Goal: Find specific page/section: Find specific page/section

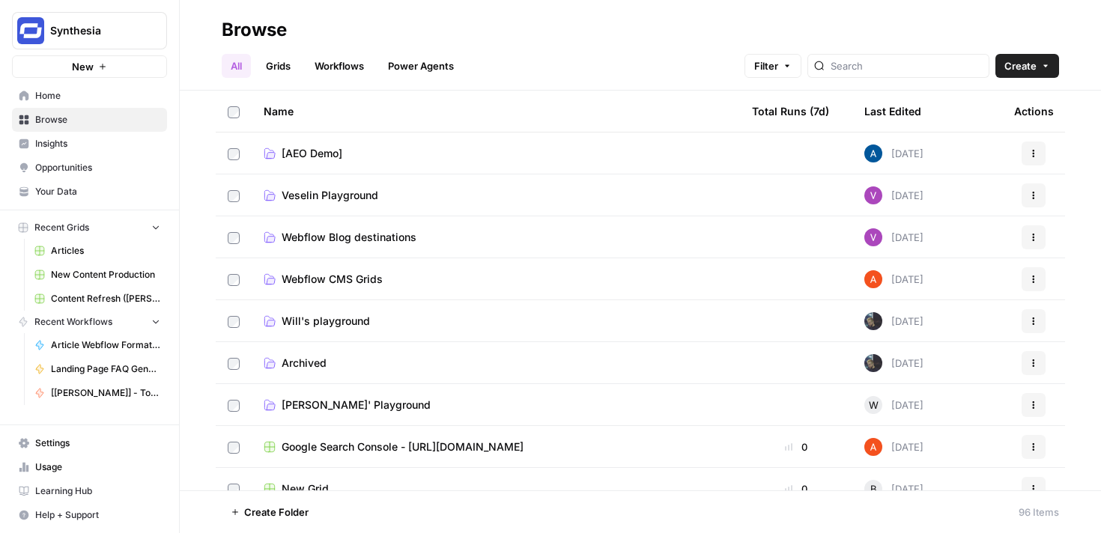
click at [74, 146] on span "Insights" at bounding box center [97, 143] width 125 height 13
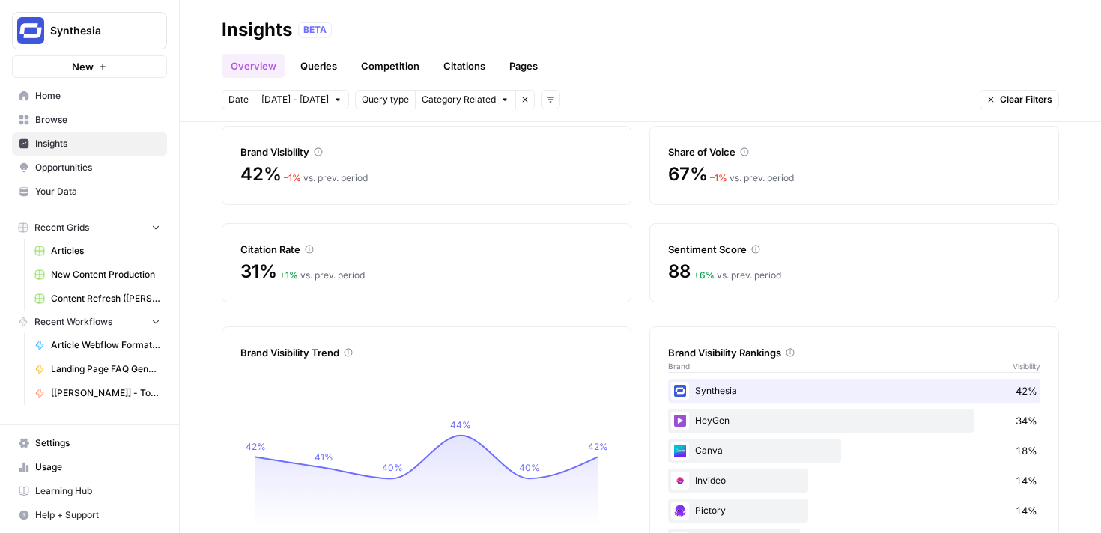
scroll to position [124, 0]
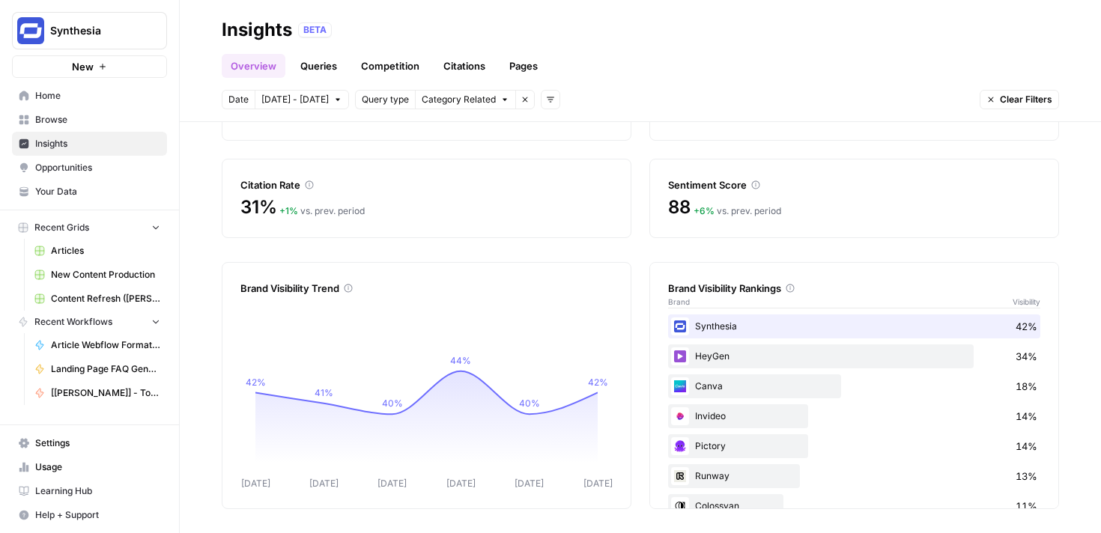
click at [324, 72] on link "Queries" at bounding box center [318, 66] width 55 height 24
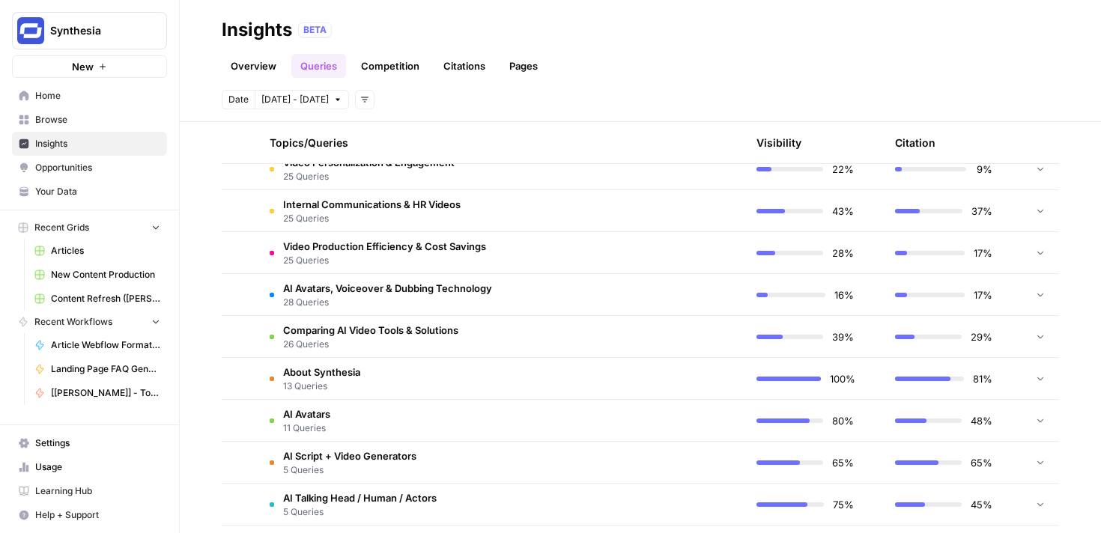
scroll to position [694, 0]
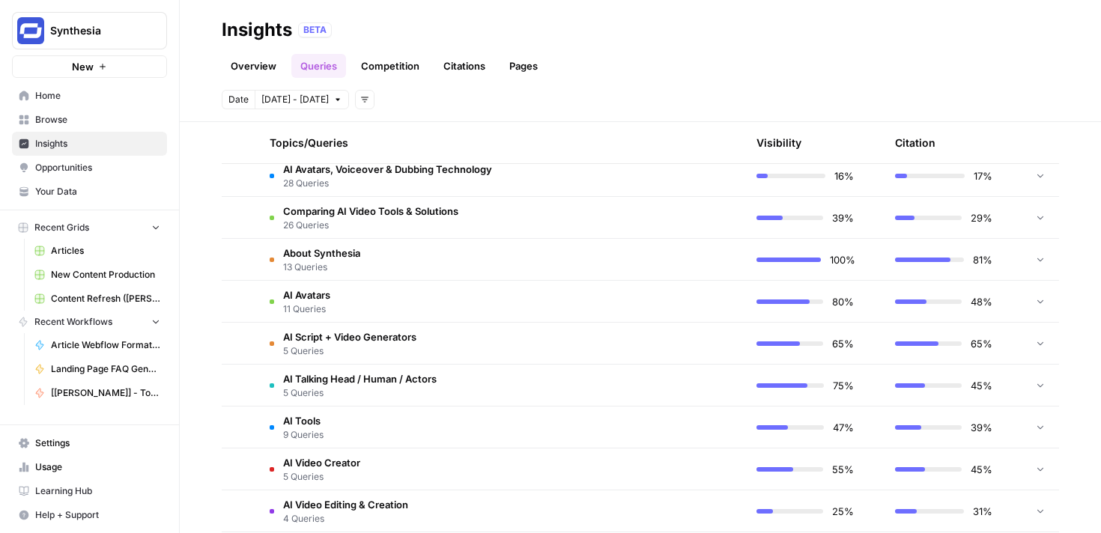
click at [414, 67] on link "Competition" at bounding box center [390, 66] width 76 height 24
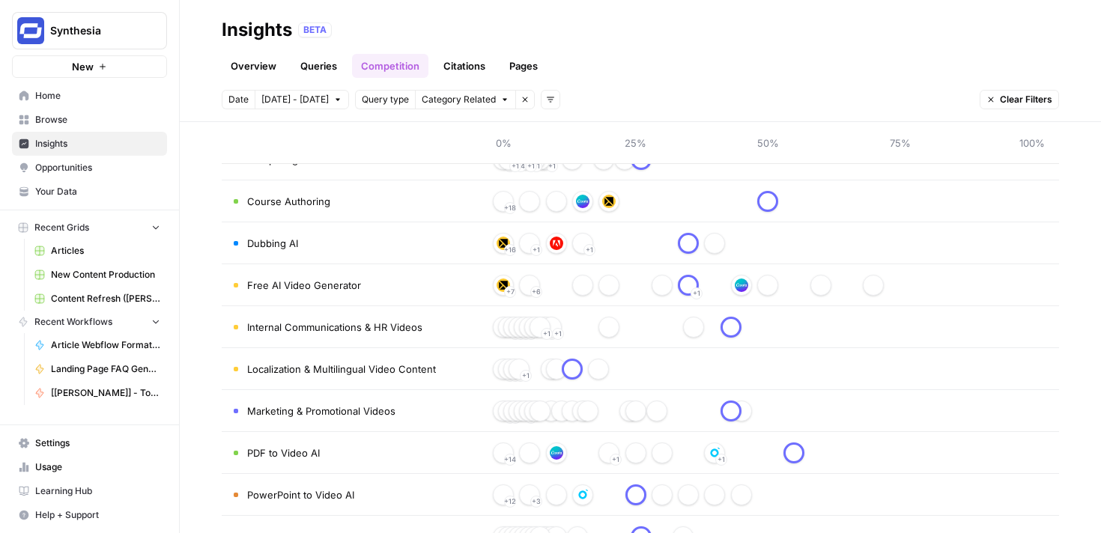
scroll to position [703, 0]
